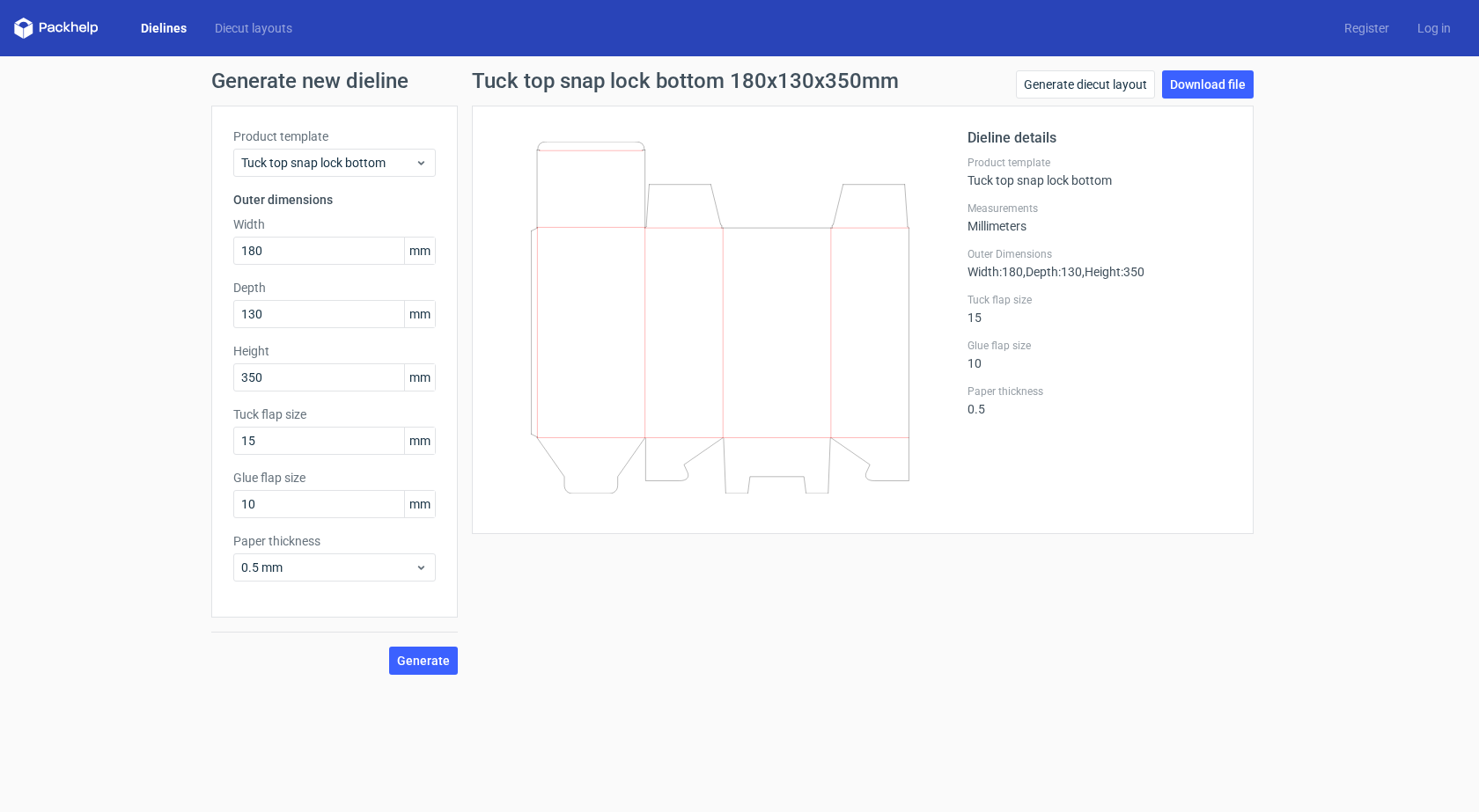
click at [165, 22] on link "Dielines" at bounding box center [164, 27] width 74 height 17
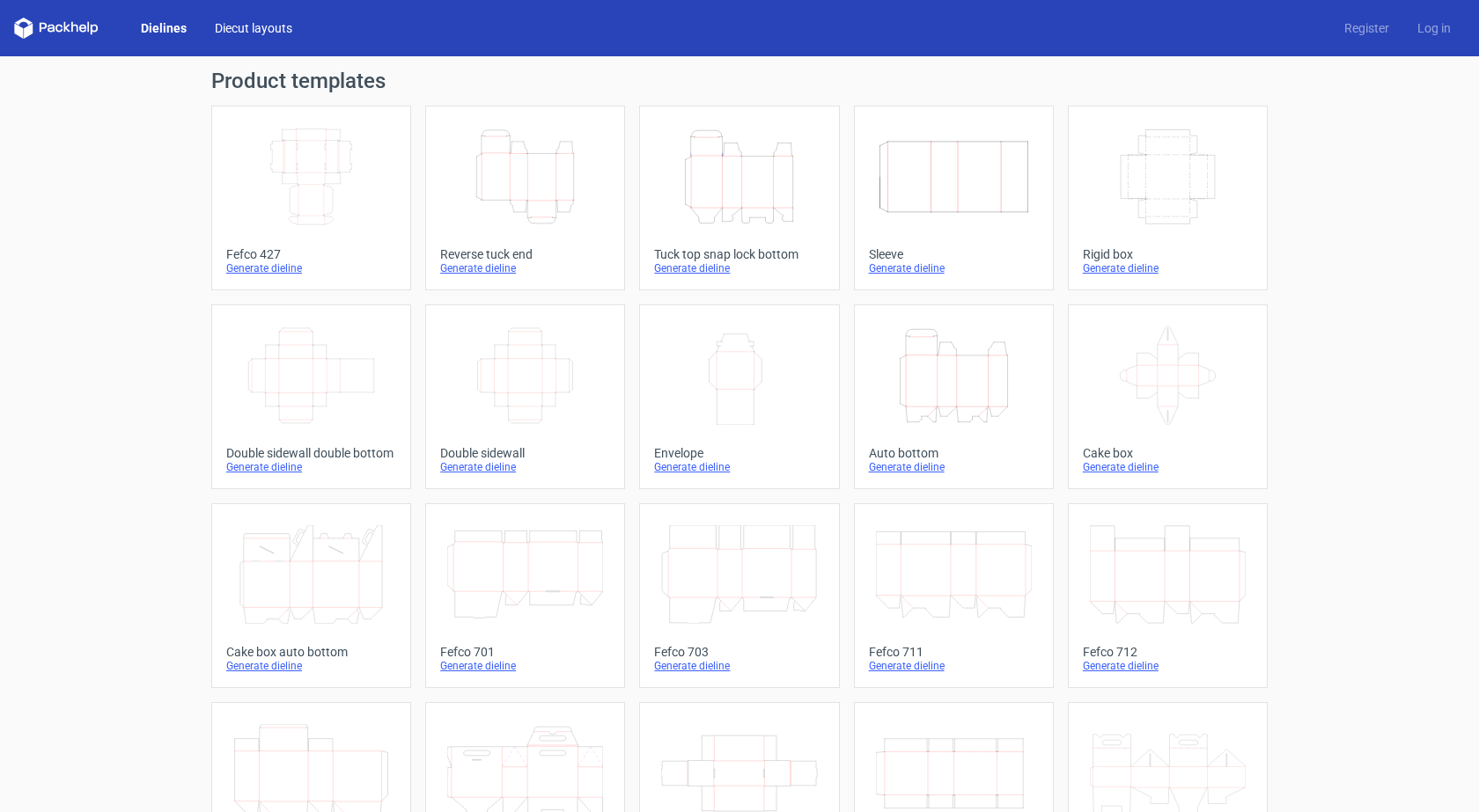
click at [227, 23] on link "Diecut layouts" at bounding box center [253, 27] width 106 height 17
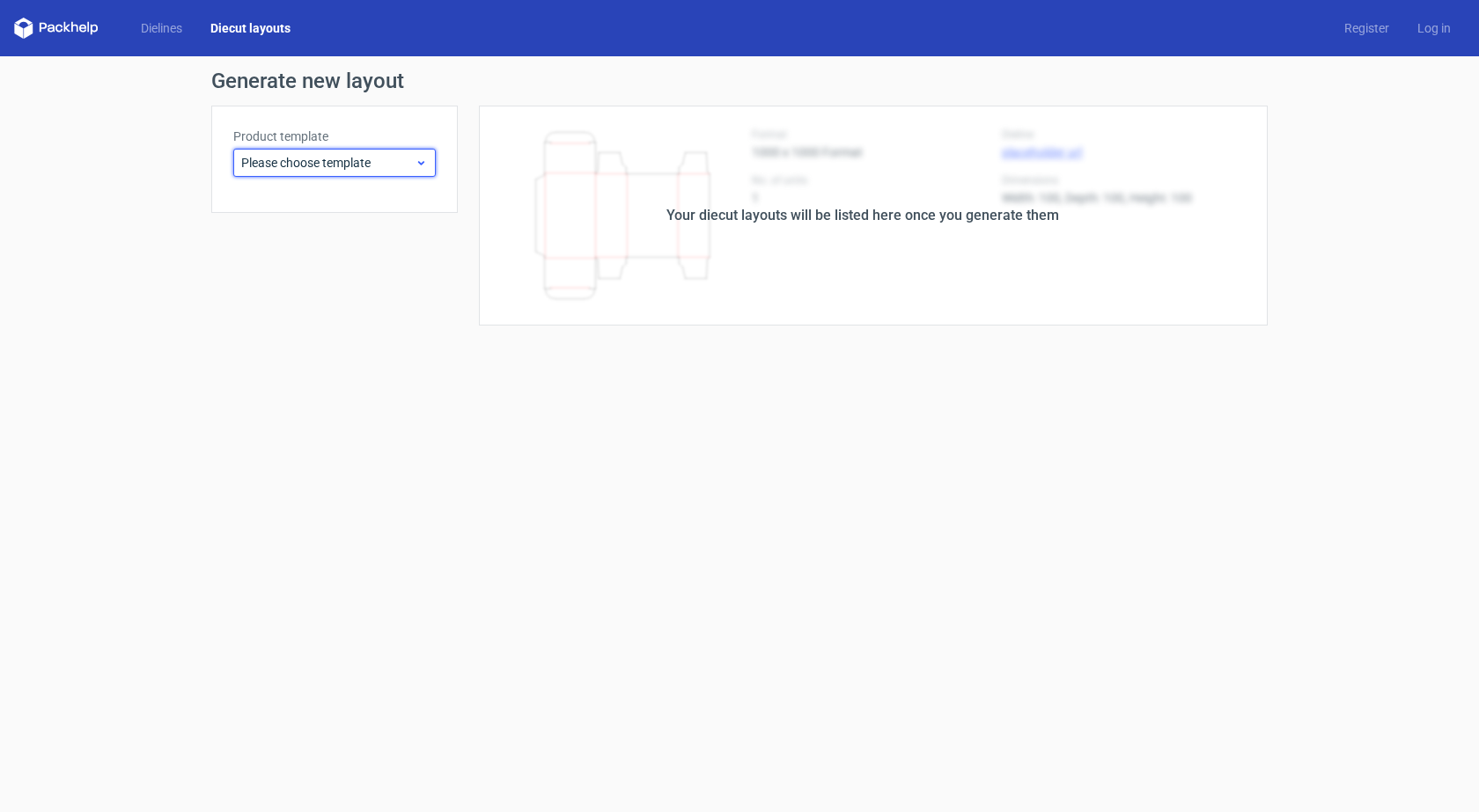
click at [353, 160] on span "Please choose template" at bounding box center [328, 163] width 173 height 17
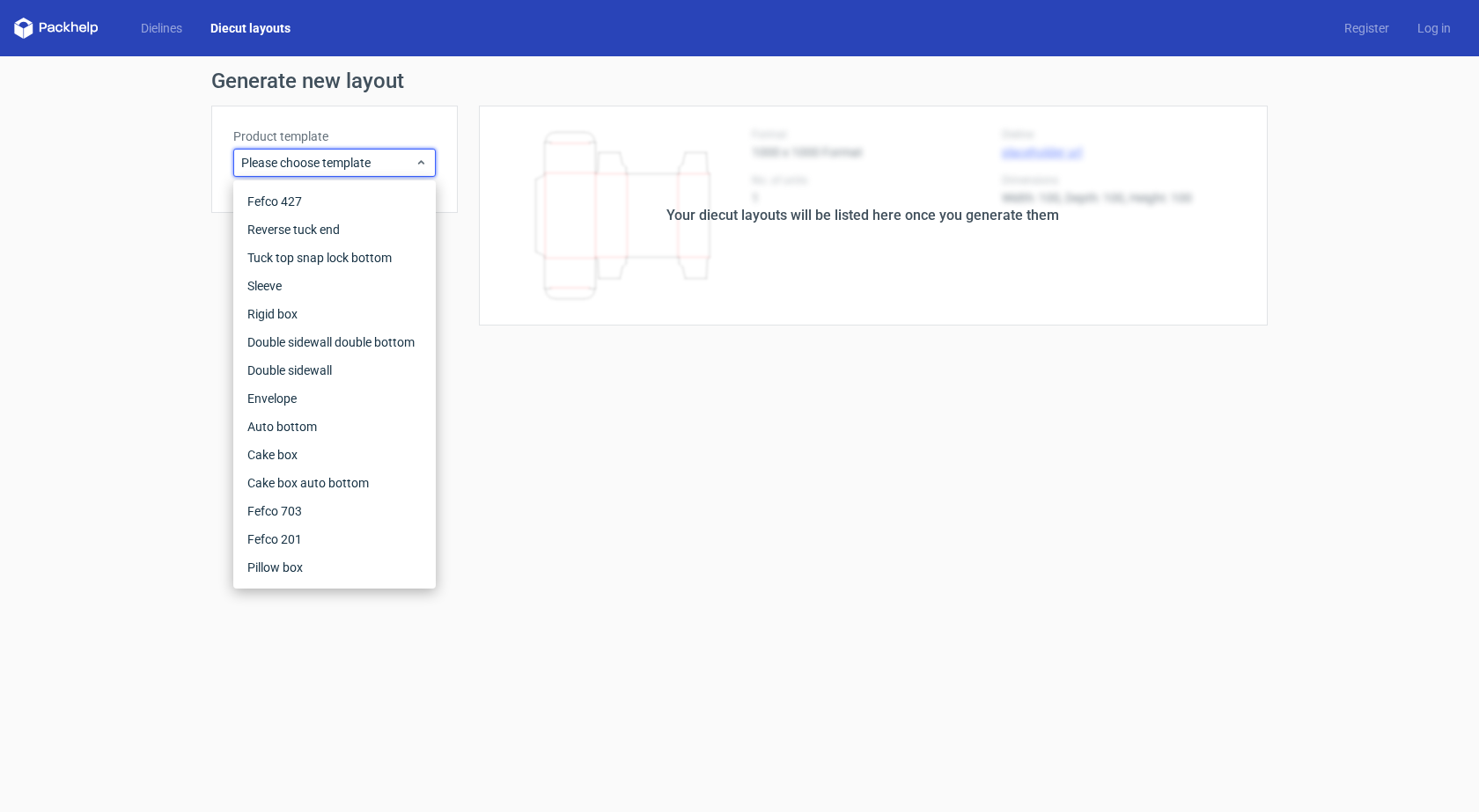
drag, startPoint x: 145, startPoint y: 411, endPoint x: 111, endPoint y: 285, distance: 130.5
click at [145, 410] on form "Generate new layout Product template Please choose template Your diecut layouts…" at bounding box center [739, 434] width 1479 height 756
